Goal: Information Seeking & Learning: Learn about a topic

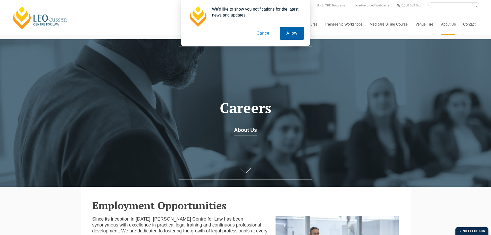
click at [288, 34] on button "Allow" at bounding box center [292, 33] width 24 height 13
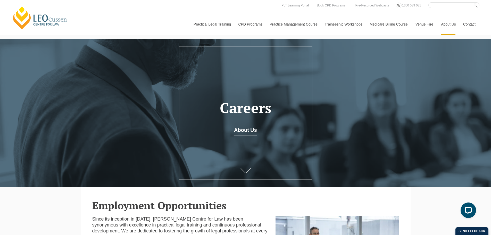
click at [472, 23] on link "Contact" at bounding box center [469, 24] width 20 height 22
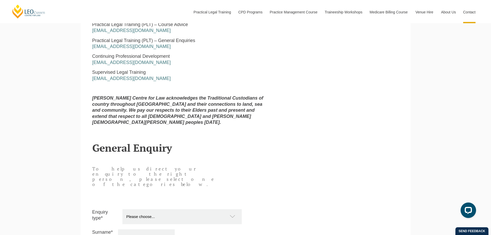
scroll to position [412, 0]
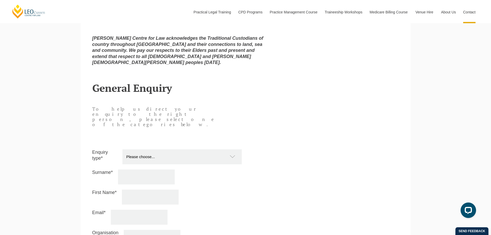
click at [219, 149] on select "Please choose... Practical Training Course (Onsite and Online) Supervised Legal…" at bounding box center [184, 156] width 124 height 15
click at [307, 149] on div "Enquiry type* Please choose... Practical Training Course (Onsite and Online) Su…" at bounding box center [245, 211] width 314 height 124
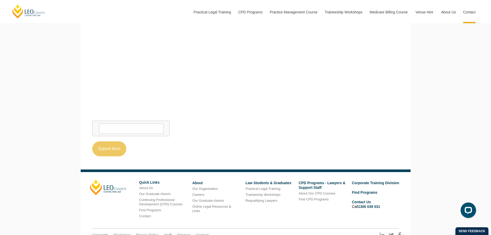
scroll to position [717, 0]
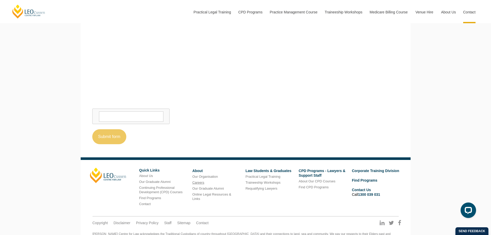
click at [202, 180] on link "Careers" at bounding box center [198, 182] width 12 height 4
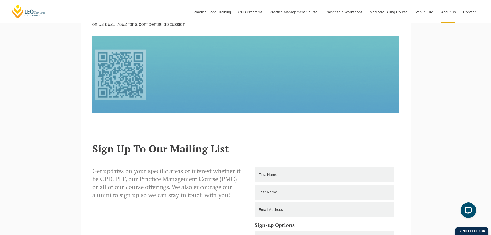
scroll to position [541, 0]
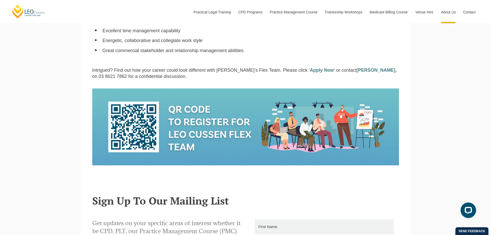
click at [115, 71] on p "Intrigued? Find out how your career could look different with [PERSON_NAME]’s F…" at bounding box center [245, 73] width 307 height 12
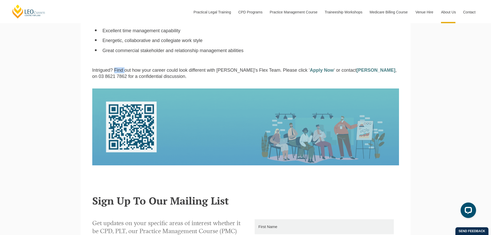
click at [115, 71] on p "Intrigued? Find out how your career could look different with [PERSON_NAME]’s F…" at bounding box center [245, 73] width 307 height 12
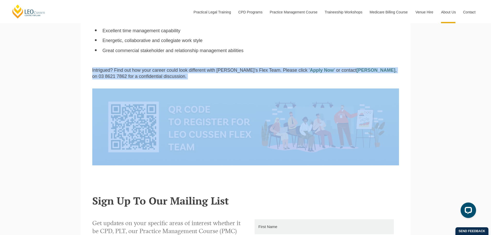
click at [115, 71] on p "Intrigued? Find out how your career could look different with [PERSON_NAME]’s F…" at bounding box center [245, 73] width 307 height 12
click at [113, 73] on p "Intrigued? Find out how your career could look different with [PERSON_NAME]’s F…" at bounding box center [245, 73] width 307 height 12
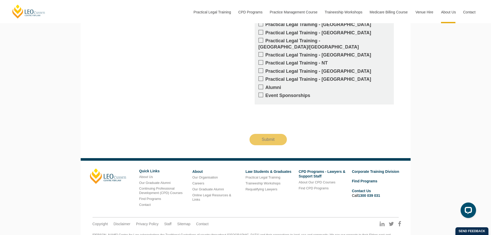
scroll to position [848, 0]
